Goal: Task Accomplishment & Management: Use online tool/utility

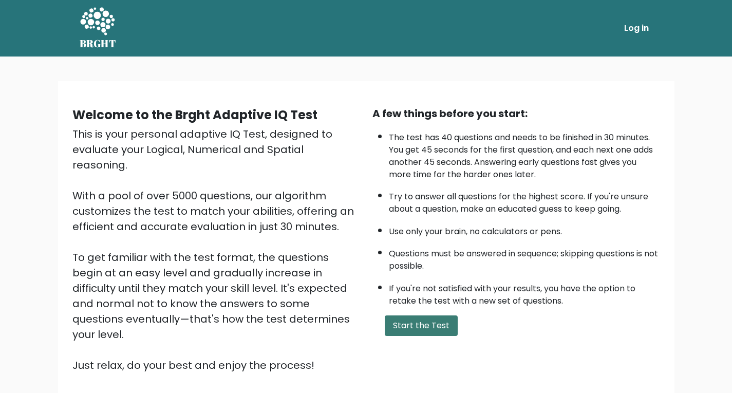
click at [433, 316] on button "Start the Test" at bounding box center [421, 326] width 73 height 21
click at [396, 133] on li "The test has 40 questions and needs to be finished in 30 minutes. You get 45 se…" at bounding box center [524, 153] width 271 height 54
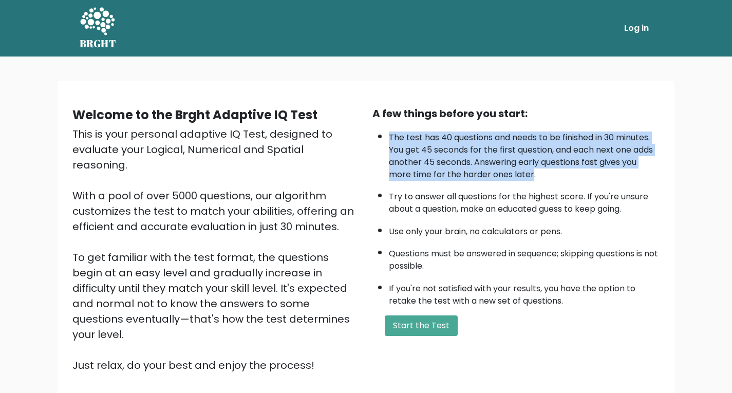
drag, startPoint x: 396, startPoint y: 133, endPoint x: 529, endPoint y: 173, distance: 138.5
click at [529, 173] on li "The test has 40 questions and needs to be finished in 30 minutes. You get 45 se…" at bounding box center [524, 153] width 271 height 54
click at [413, 323] on button "Start the Test" at bounding box center [421, 326] width 73 height 21
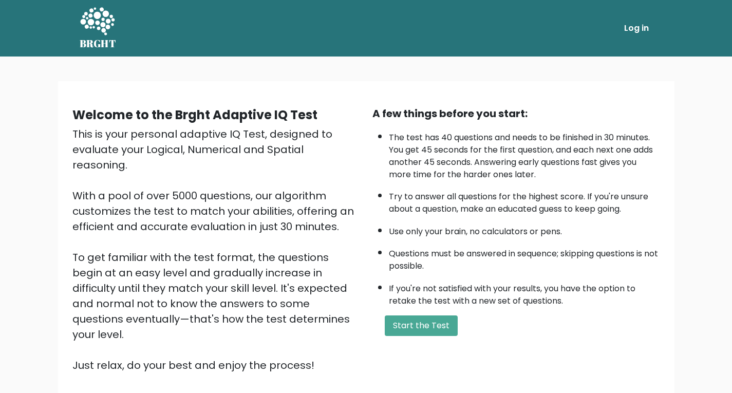
click at [533, 297] on li "If you're not satisfied with your results, you have the option to retake the te…" at bounding box center [524, 293] width 271 height 30
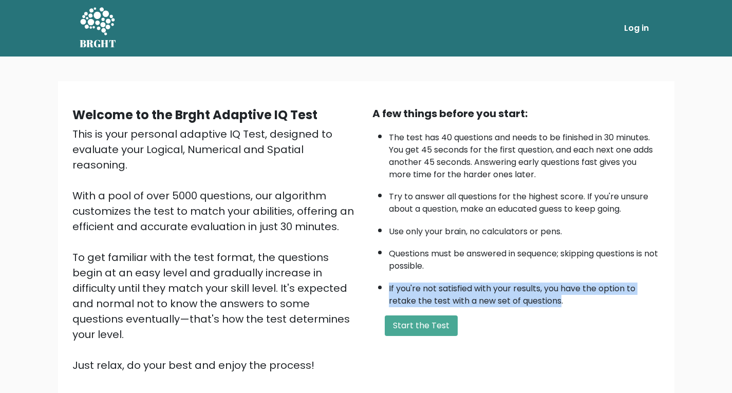
drag, startPoint x: 533, startPoint y: 297, endPoint x: 391, endPoint y: 288, distance: 143.1
click at [391, 288] on li "If you're not satisfied with your results, you have the option to retake the te…" at bounding box center [524, 293] width 271 height 30
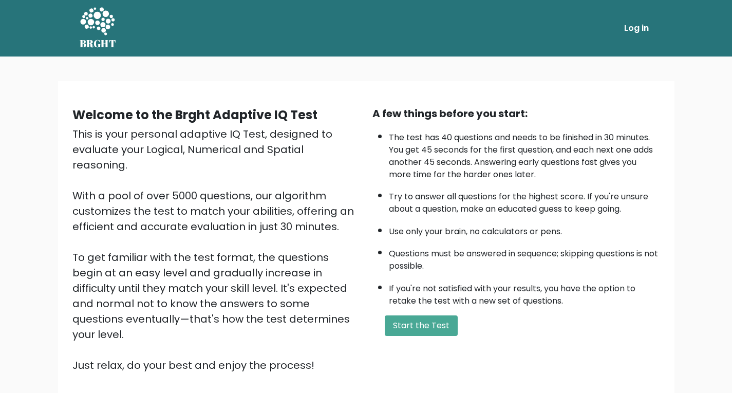
click at [391, 288] on li "If you're not satisfied with your results, you have the option to retake the te…" at bounding box center [524, 293] width 271 height 30
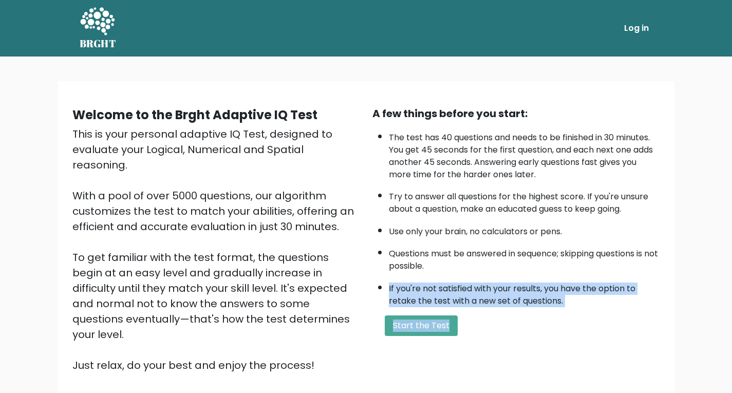
drag, startPoint x: 391, startPoint y: 288, endPoint x: 547, endPoint y: 310, distance: 158.3
click at [547, 310] on div "A few things before you start: The test has 40 questions and needs to be finish…" at bounding box center [516, 239] width 300 height 267
click at [505, 287] on li "If you're not satisfied with your results, you have the option to retake the te…" at bounding box center [524, 293] width 271 height 30
